Goal: Navigation & Orientation: Find specific page/section

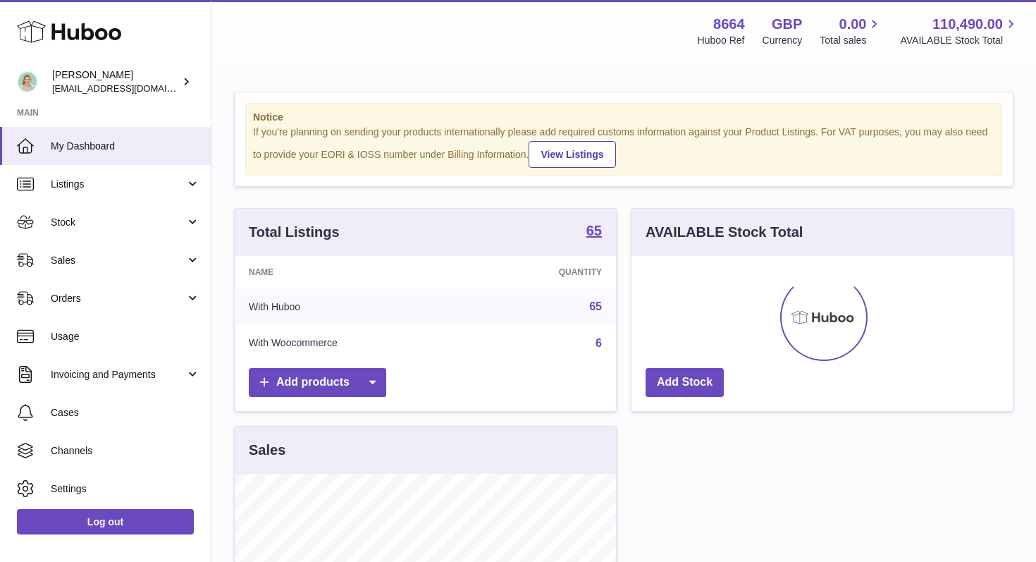
scroll to position [220, 381]
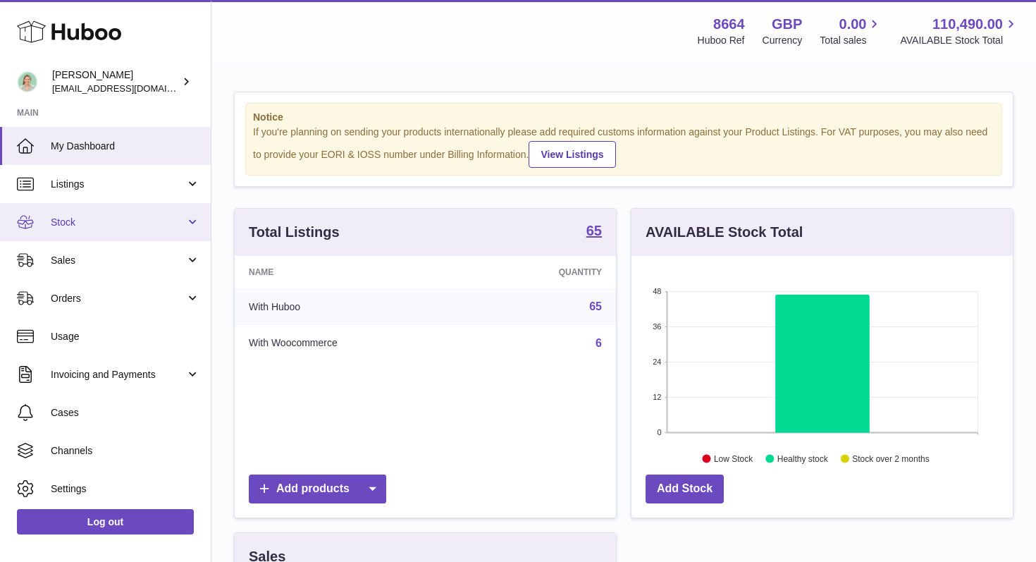
click at [104, 224] on span "Stock" at bounding box center [118, 222] width 135 height 13
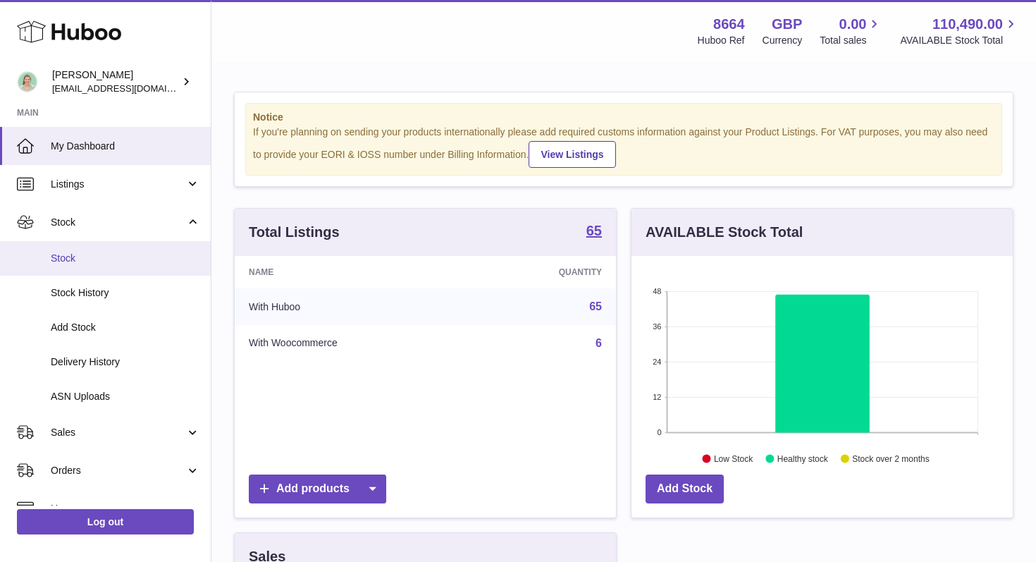
click at [88, 264] on span "Stock" at bounding box center [125, 258] width 149 height 13
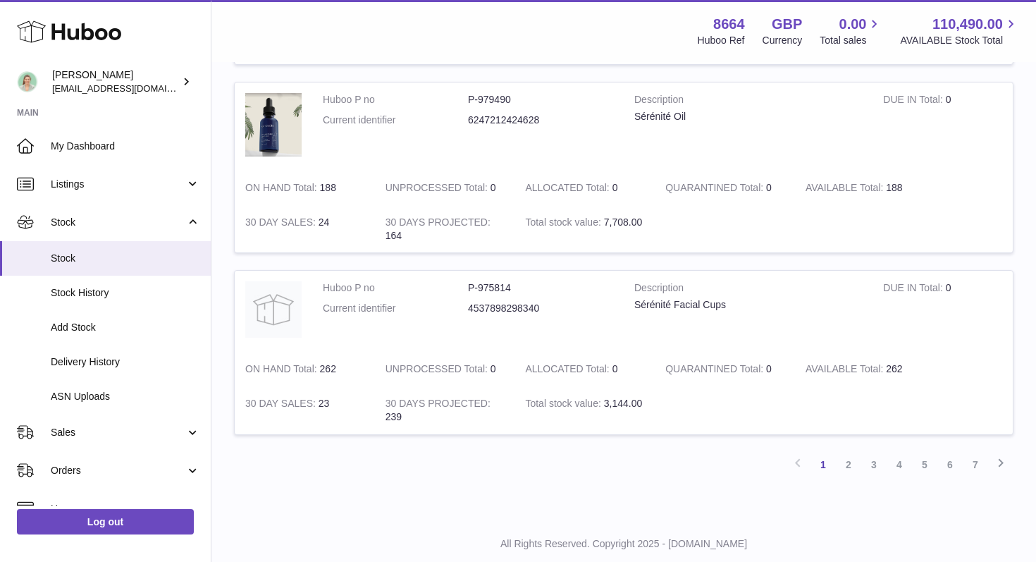
scroll to position [1680, 0]
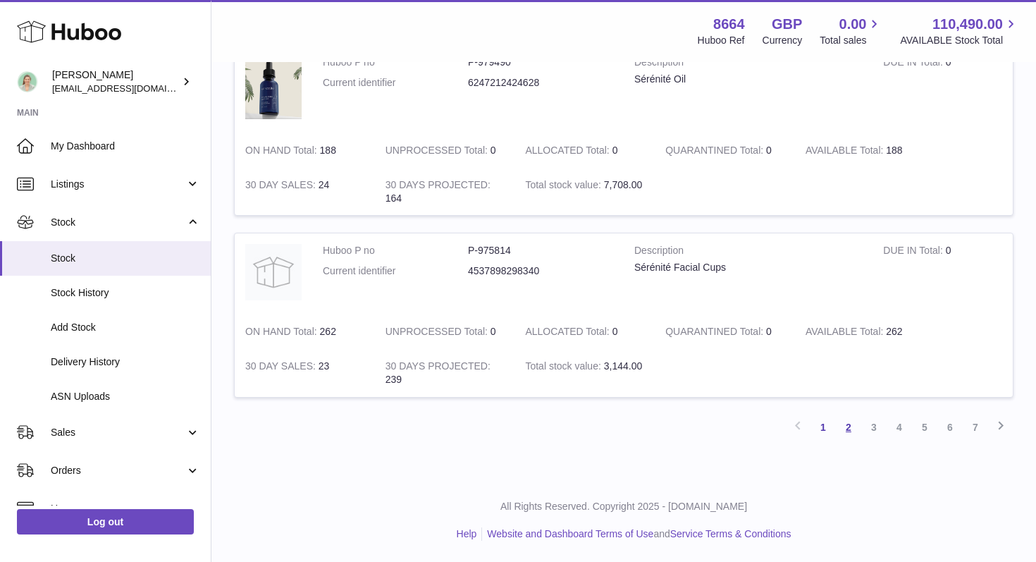
click at [851, 428] on link "2" at bounding box center [848, 426] width 25 height 25
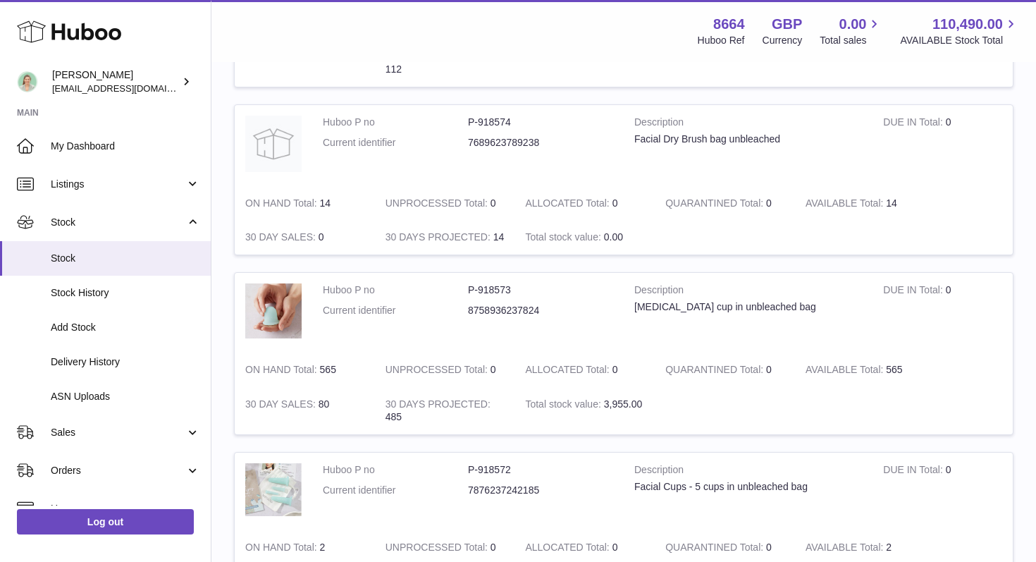
scroll to position [1524, 0]
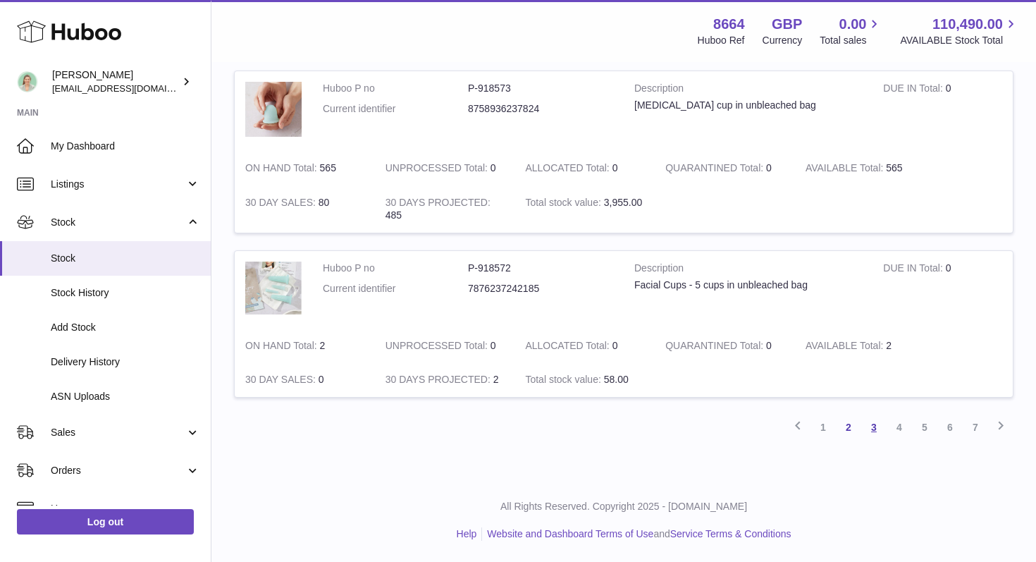
click at [876, 428] on link "3" at bounding box center [873, 426] width 25 height 25
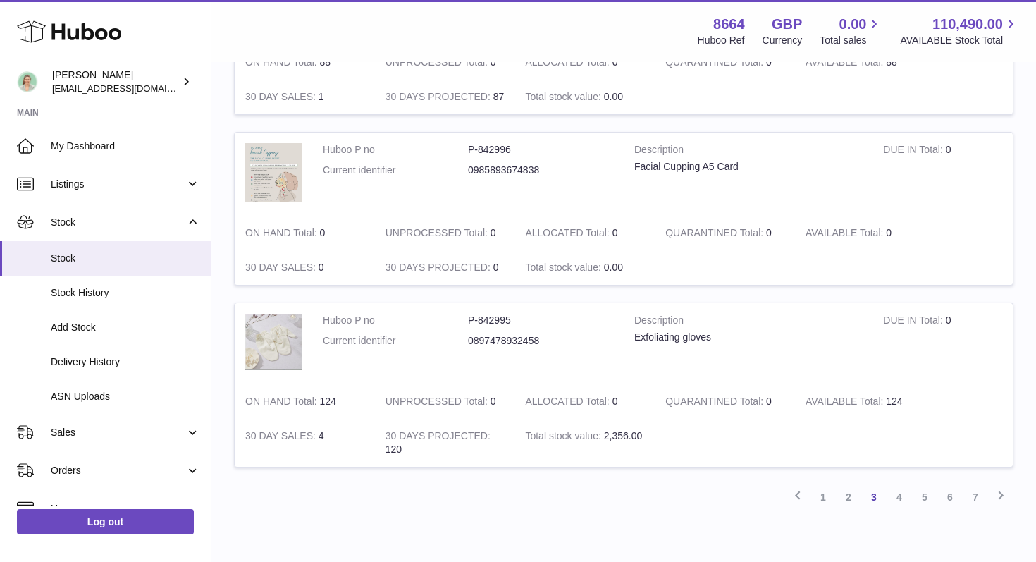
scroll to position [1573, 0]
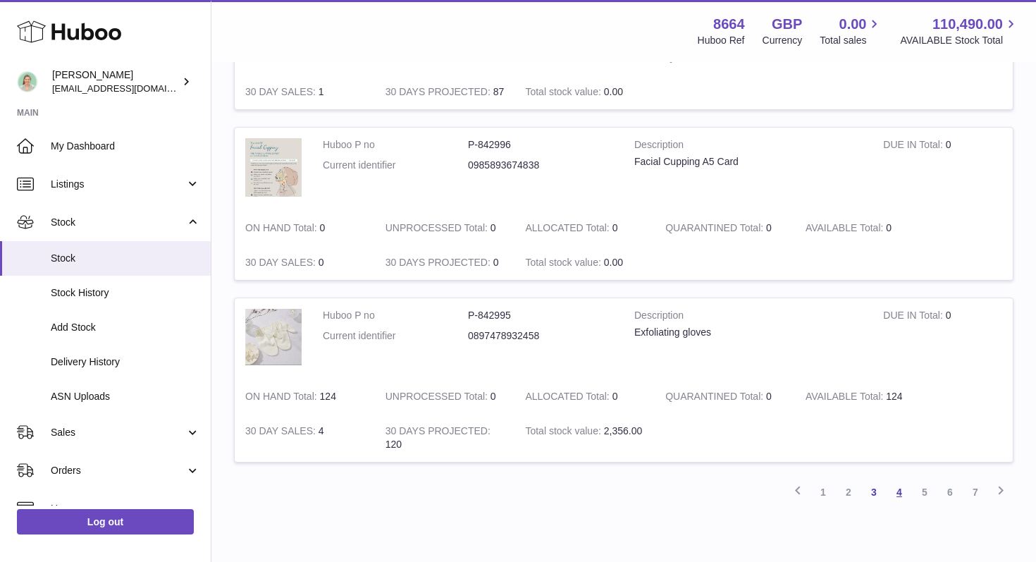
click at [896, 495] on link "4" at bounding box center [899, 491] width 25 height 25
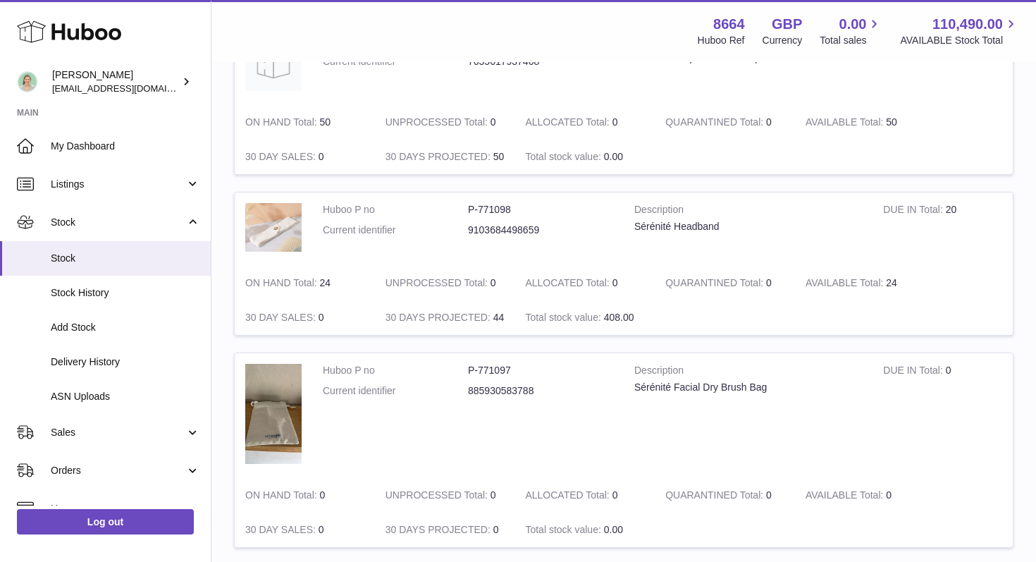
scroll to position [966, 0]
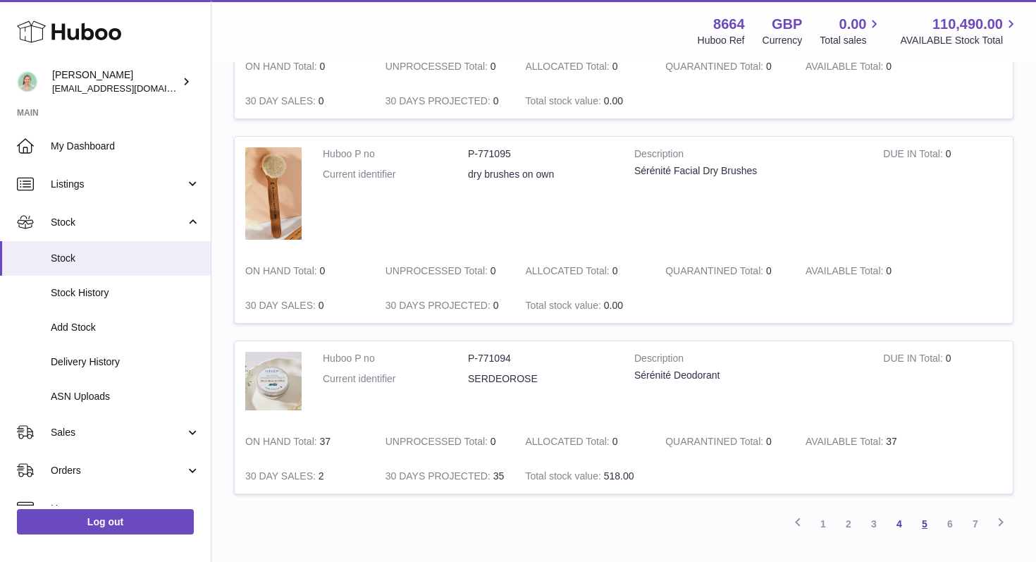
click at [926, 523] on link "5" at bounding box center [924, 523] width 25 height 25
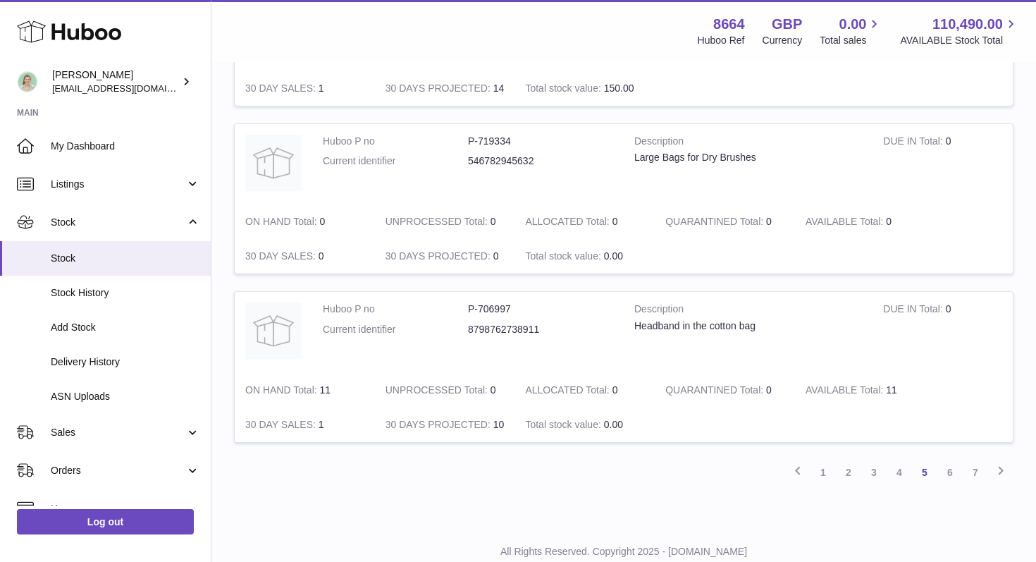
scroll to position [1684, 0]
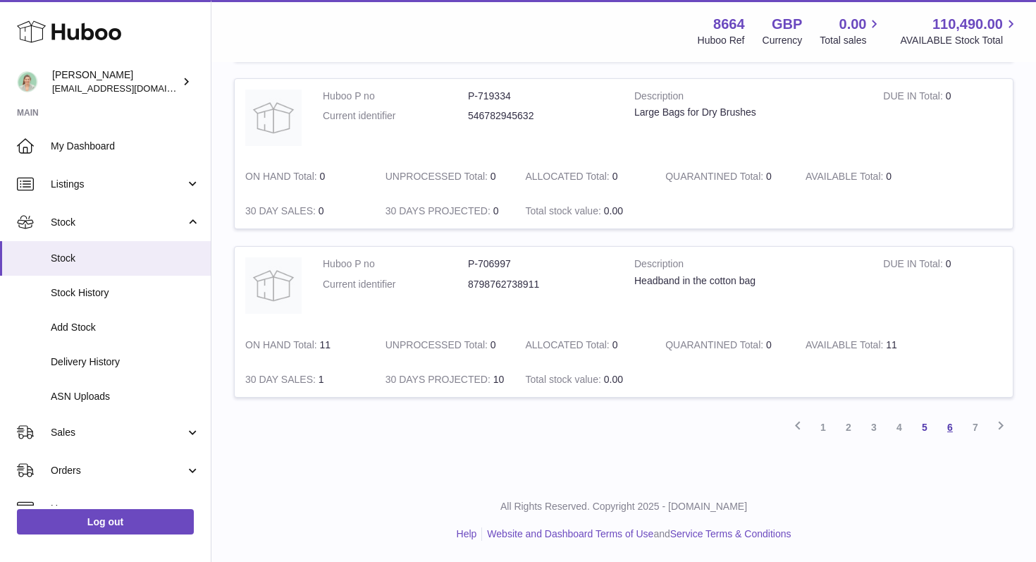
click at [951, 433] on link "6" at bounding box center [949, 426] width 25 height 25
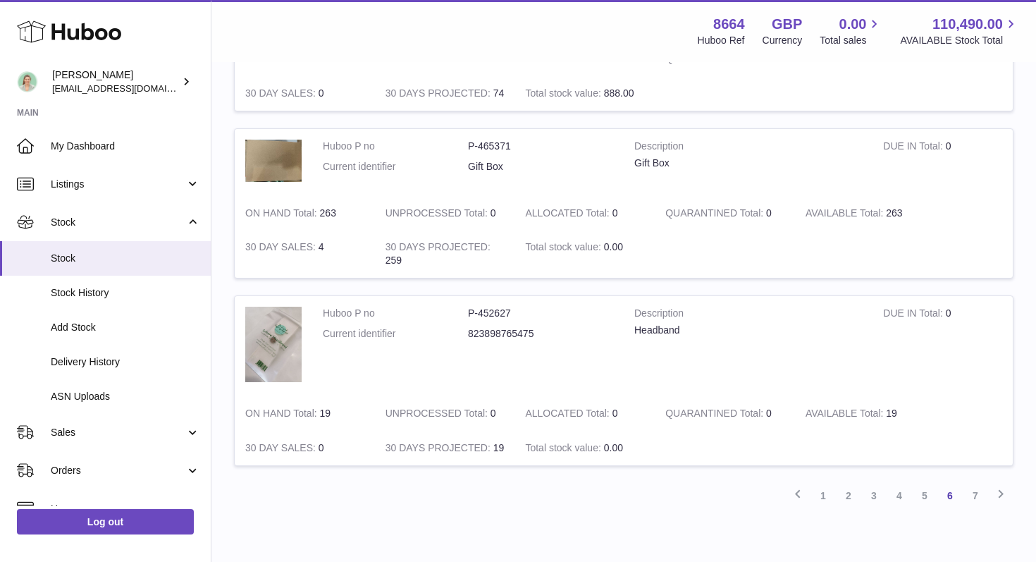
scroll to position [1512, 0]
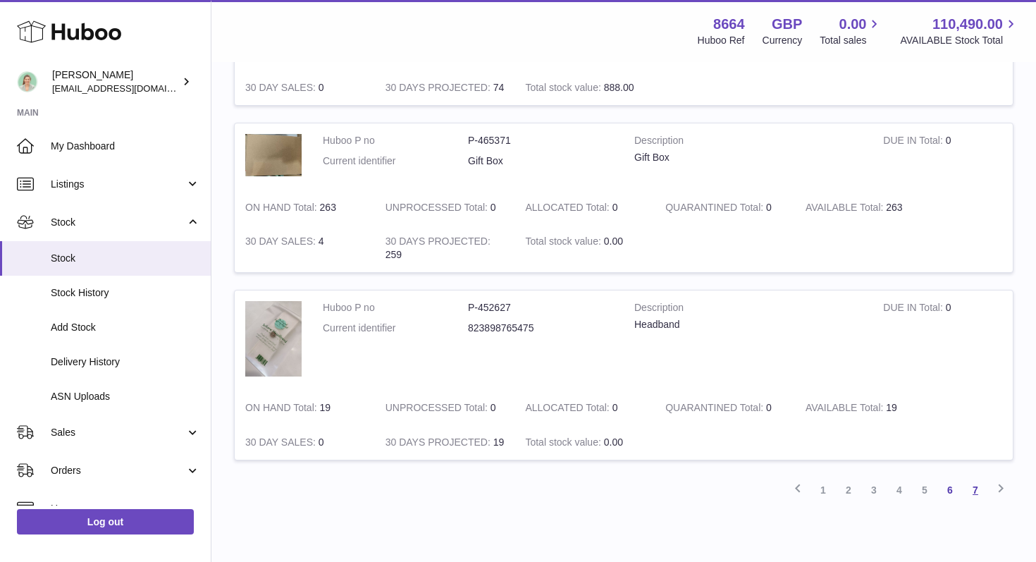
click at [972, 490] on link "7" at bounding box center [975, 489] width 25 height 25
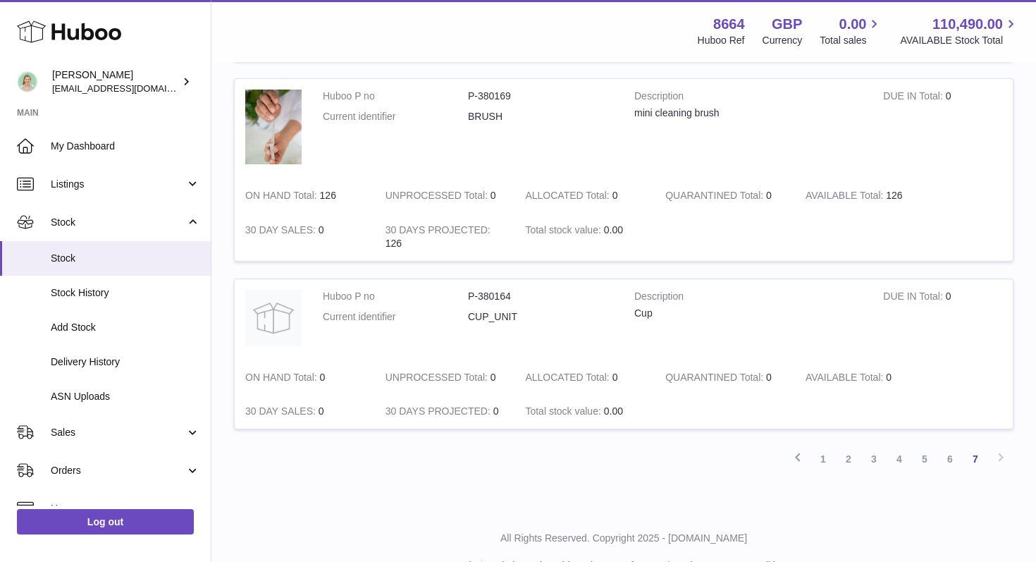
scroll to position [767, 0]
click at [830, 460] on link "1" at bounding box center [822, 457] width 25 height 25
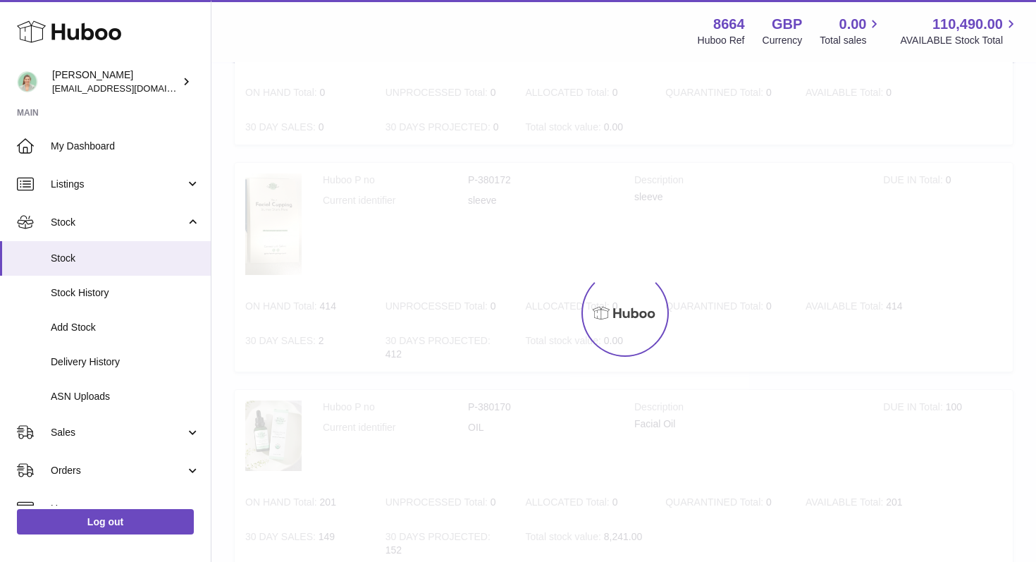
scroll to position [63, 0]
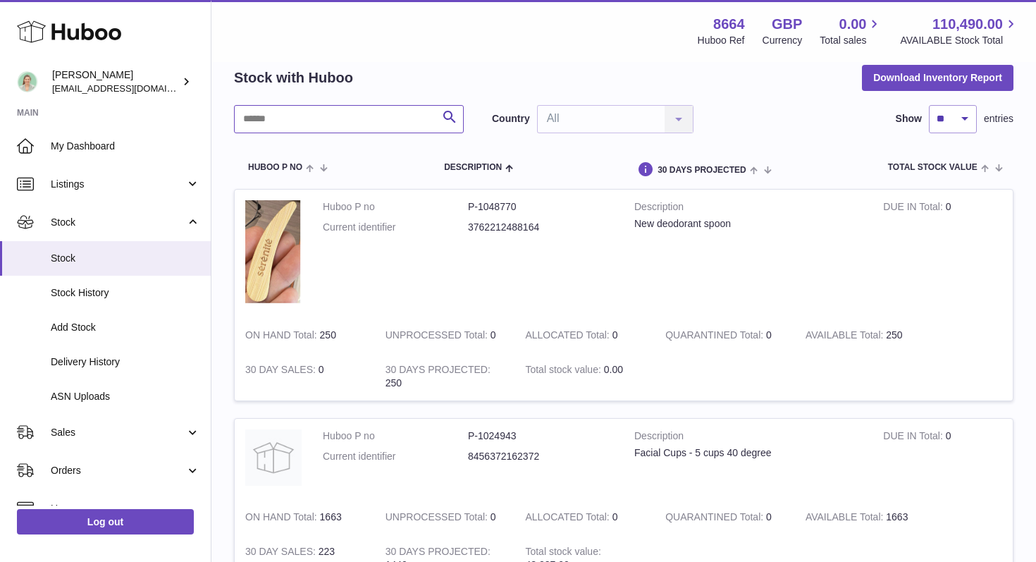
click at [426, 124] on input "text" at bounding box center [349, 119] width 230 height 28
type input "***"
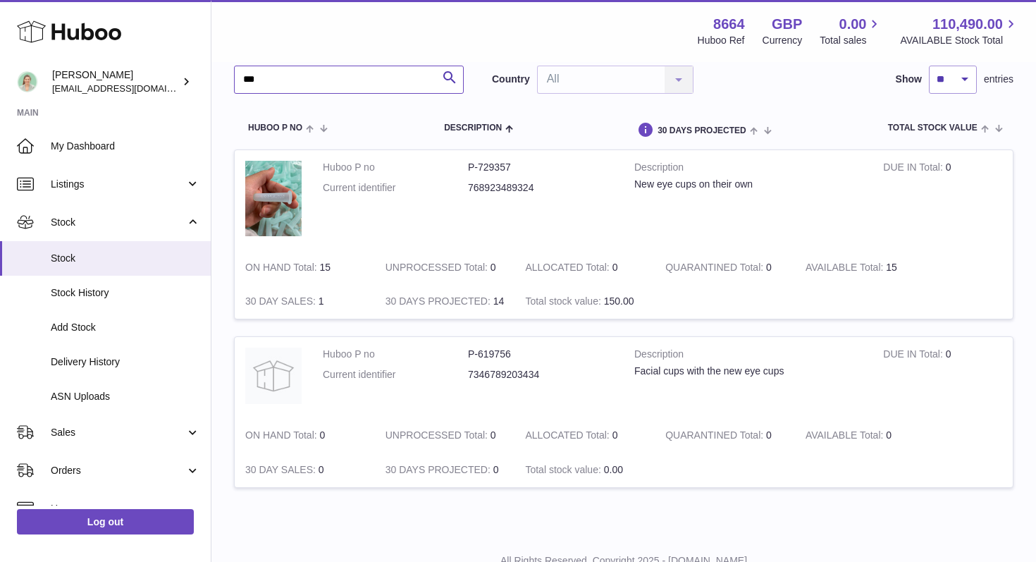
scroll to position [102, 0]
